Goal: Transaction & Acquisition: Book appointment/travel/reservation

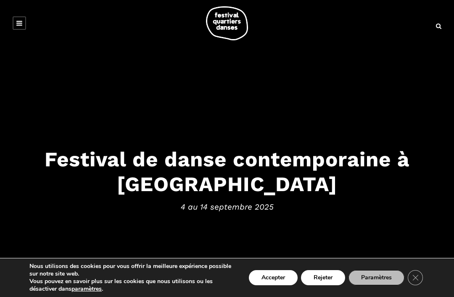
click at [440, 22] on div at bounding box center [438, 26] width 5 height 10
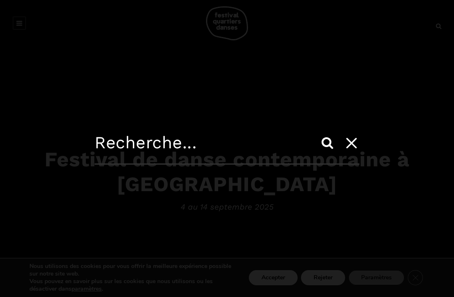
click at [192, 145] on input "text" at bounding box center [227, 149] width 265 height 32
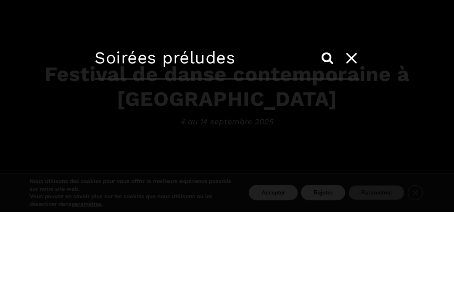
type input "Soirées préludes"
click at [328, 133] on input "Search" at bounding box center [328, 143] width 20 height 20
click at [332, 133] on input "Search" at bounding box center [328, 143] width 20 height 20
click at [238, 146] on input "Soirées préludes" at bounding box center [227, 149] width 265 height 32
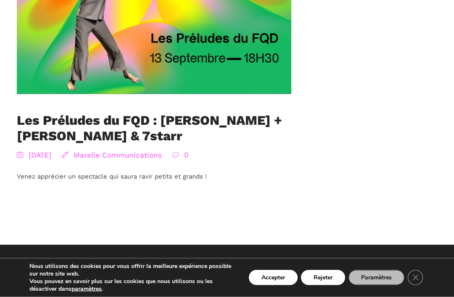
scroll to position [411, 0]
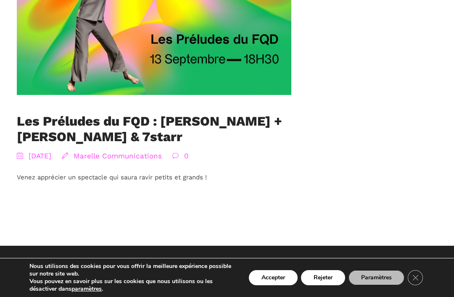
click at [133, 133] on link "Les Préludes du FQD : [PERSON_NAME] + [PERSON_NAME] & 7starr" at bounding box center [149, 129] width 265 height 31
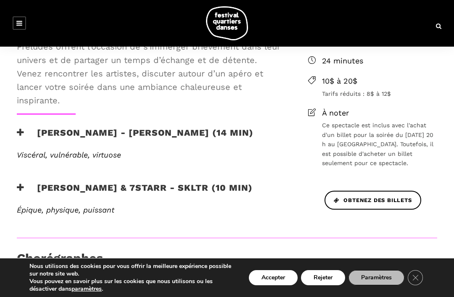
scroll to position [346, 0]
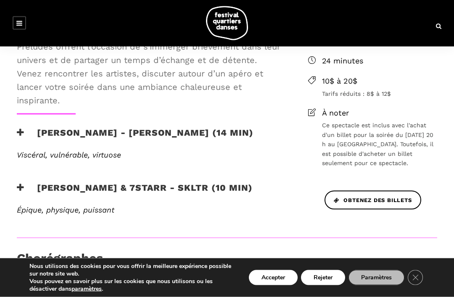
click at [382, 205] on span "Obtenez des billets" at bounding box center [373, 200] width 78 height 9
